Goal: Obtain resource: Download file/media

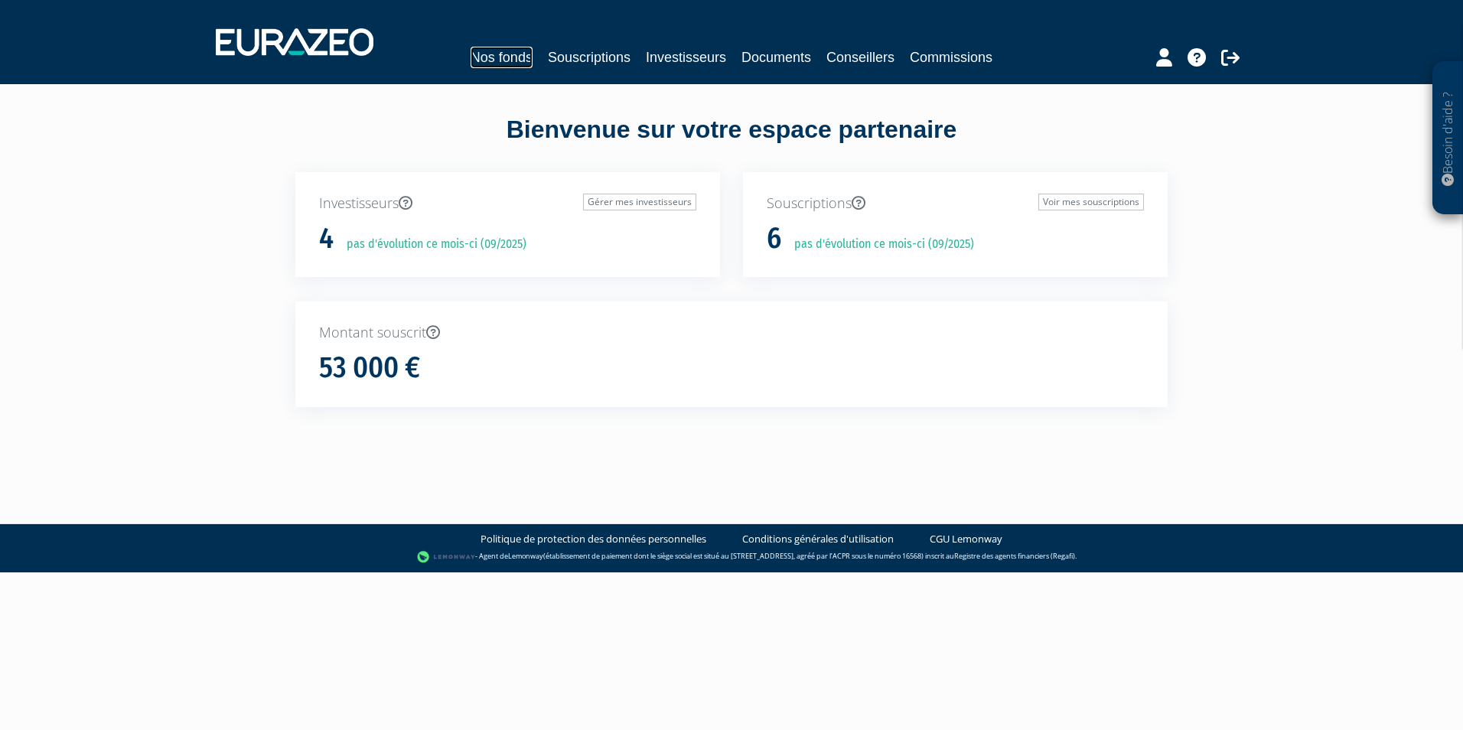
click at [497, 57] on link "Nos fonds" at bounding box center [502, 57] width 62 height 21
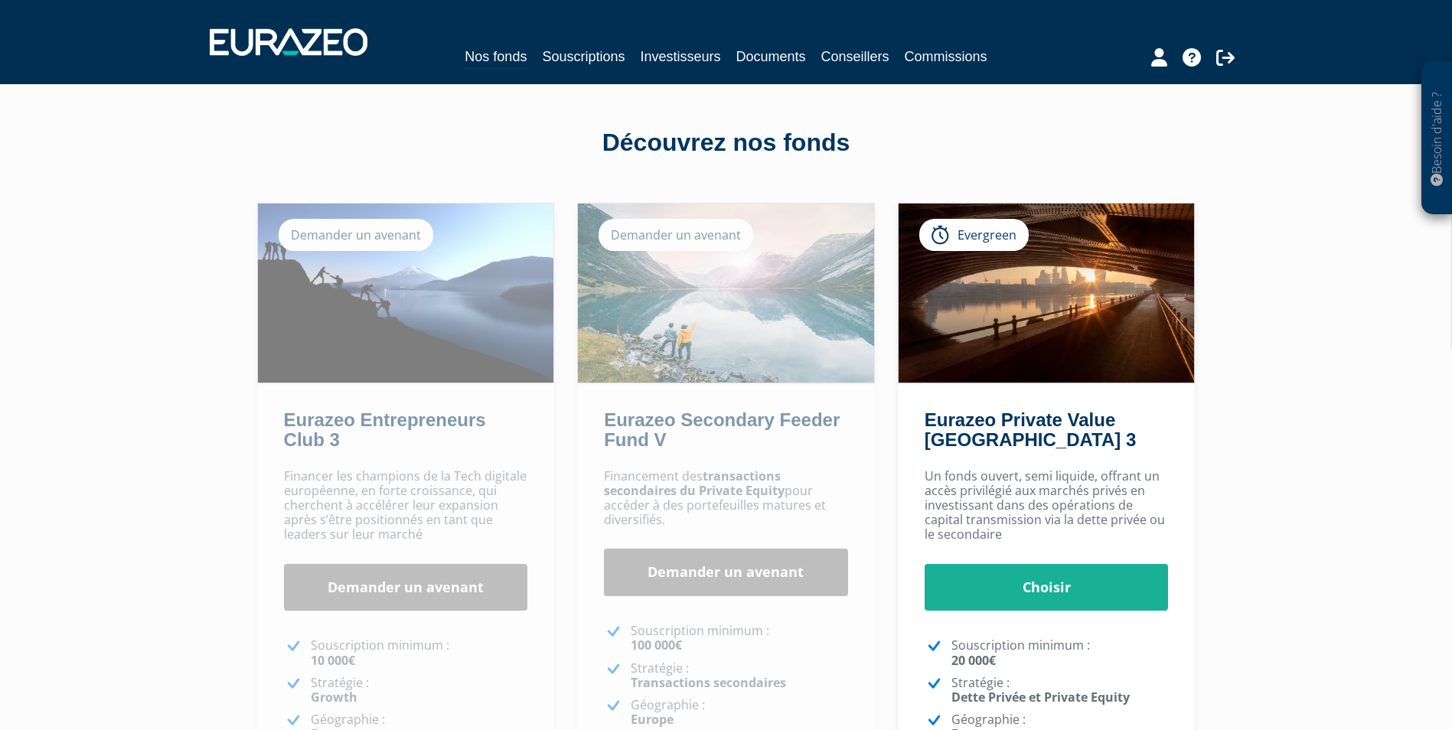
click at [724, 483] on strong "transactions secondaires du Private Equity" at bounding box center [694, 483] width 181 height 31
click at [673, 239] on div "Demander un avenant" at bounding box center [675, 235] width 155 height 32
click at [669, 287] on img at bounding box center [726, 293] width 296 height 179
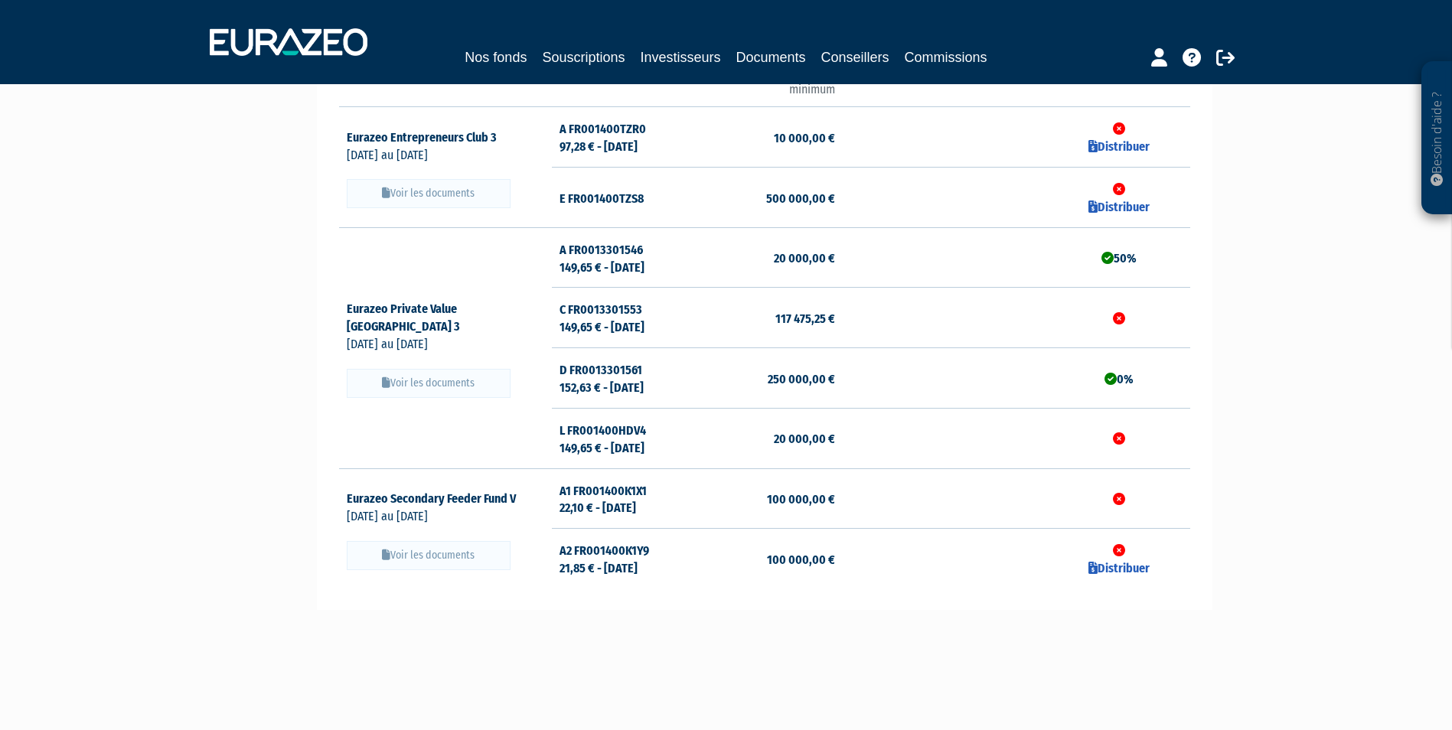
scroll to position [294, 0]
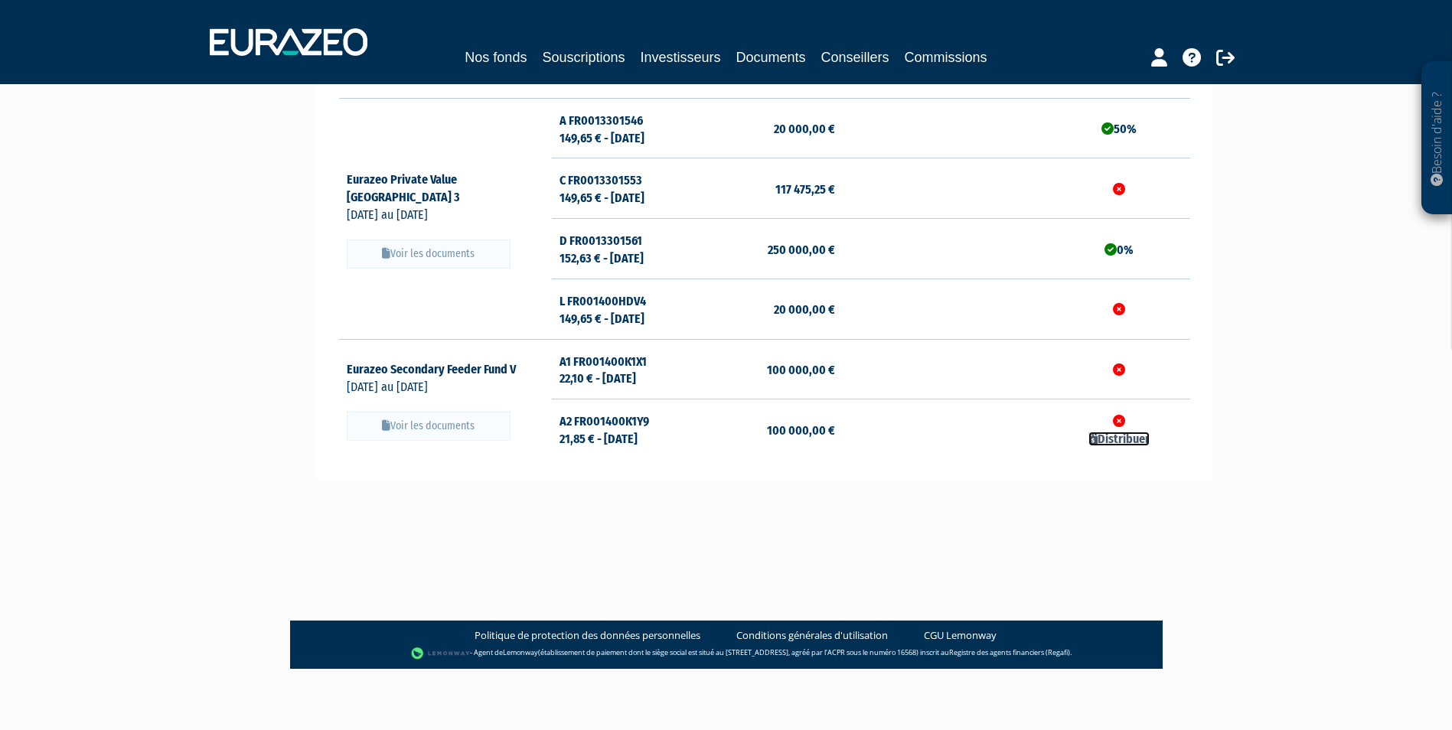
click at [1118, 437] on link "Distribuer" at bounding box center [1118, 439] width 61 height 15
checkbox input "true"
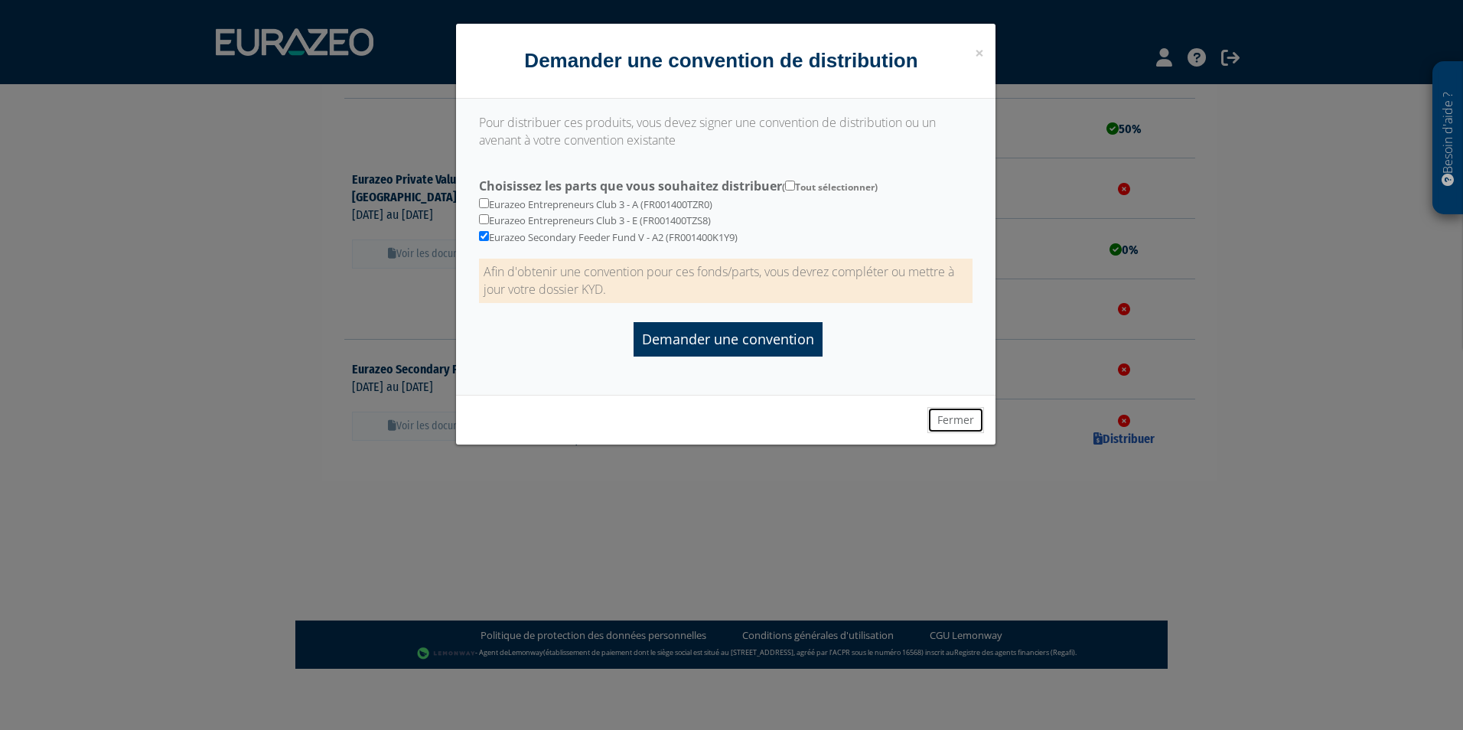
click at [965, 421] on button "Fermer" at bounding box center [956, 420] width 57 height 26
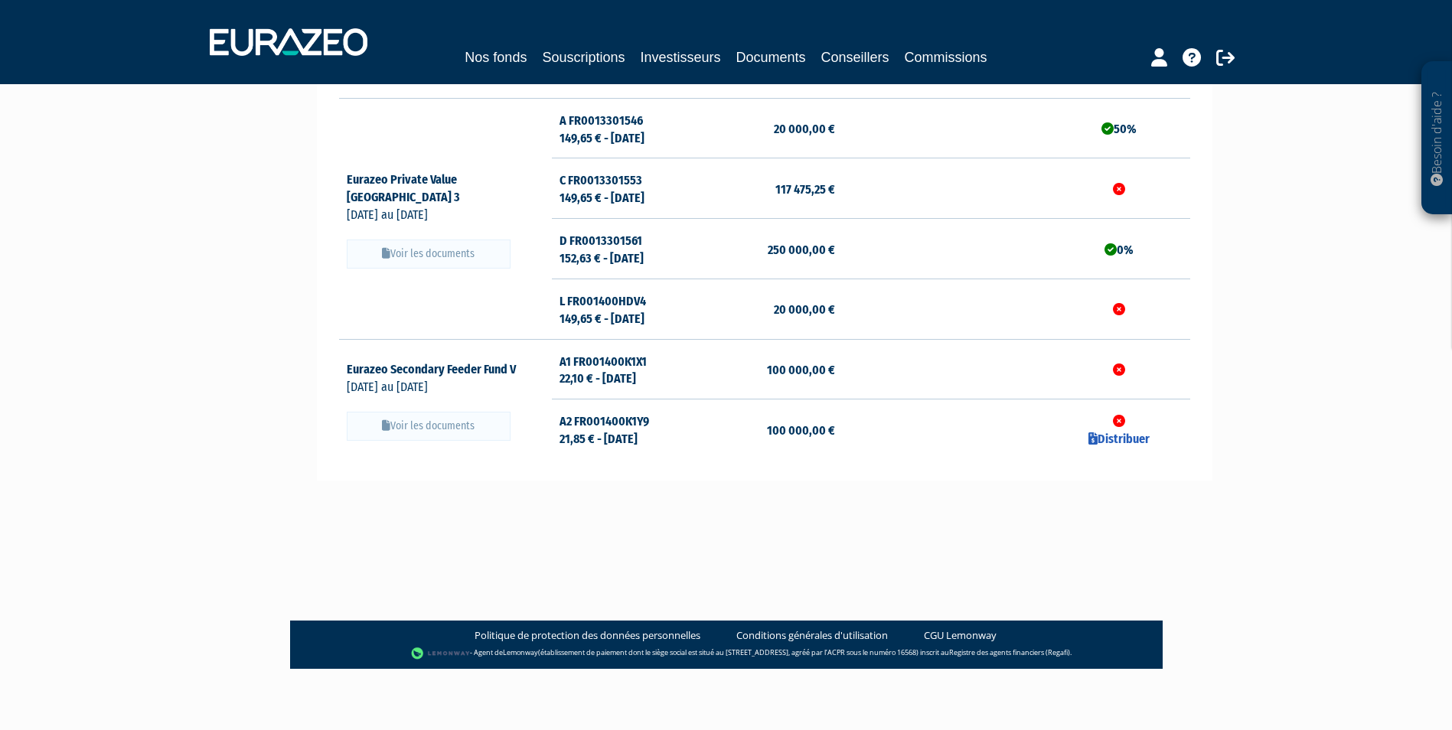
click at [1120, 367] on icon at bounding box center [1119, 370] width 12 height 12
click at [407, 424] on button "Voir les documents" at bounding box center [429, 426] width 164 height 29
click at [419, 453] on link "Pack de distribution" at bounding box center [429, 454] width 164 height 27
drag, startPoint x: 727, startPoint y: 495, endPoint x: 791, endPoint y: 381, distance: 130.9
click at [727, 495] on div "Fonds Part" at bounding box center [764, 197] width 895 height 614
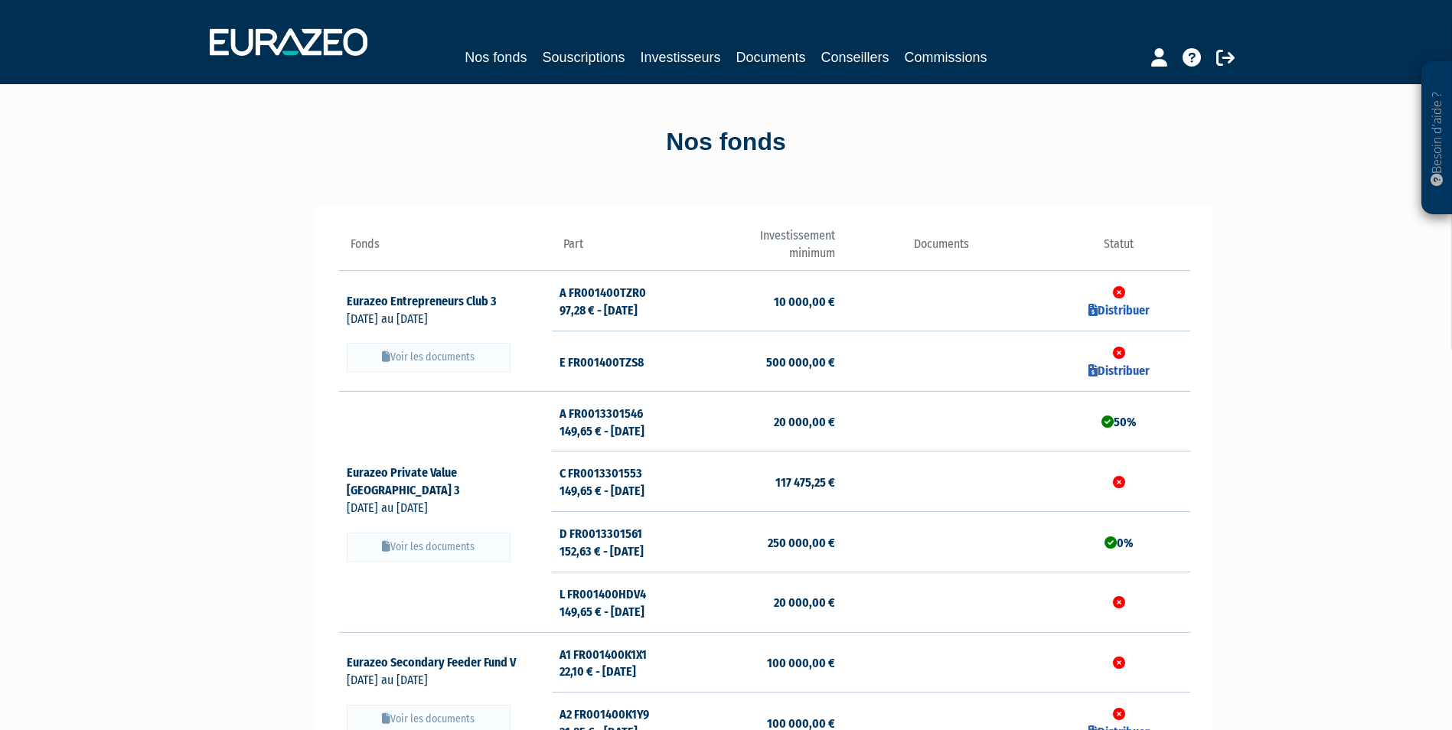
scroll to position [0, 0]
click at [1234, 61] on icon at bounding box center [1225, 57] width 18 height 18
